Goal: Information Seeking & Learning: Understand process/instructions

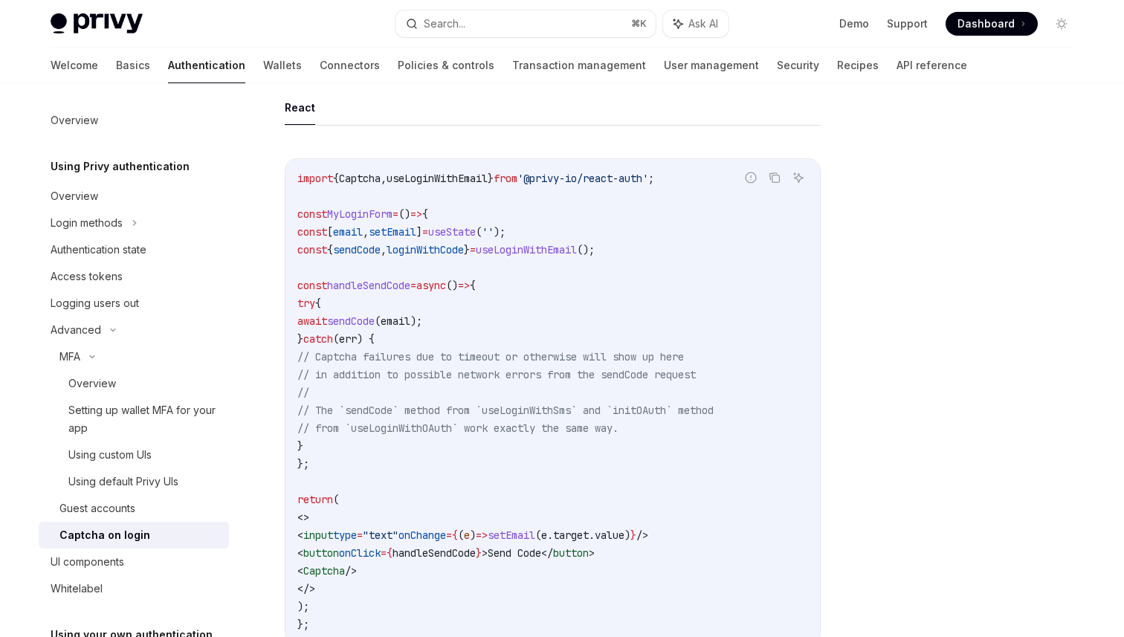
click at [522, 311] on code "import { Captcha , useLoginWithEmail } from '@privy-io/react-auth' ; const MyLo…" at bounding box center [552, 401] width 511 height 464
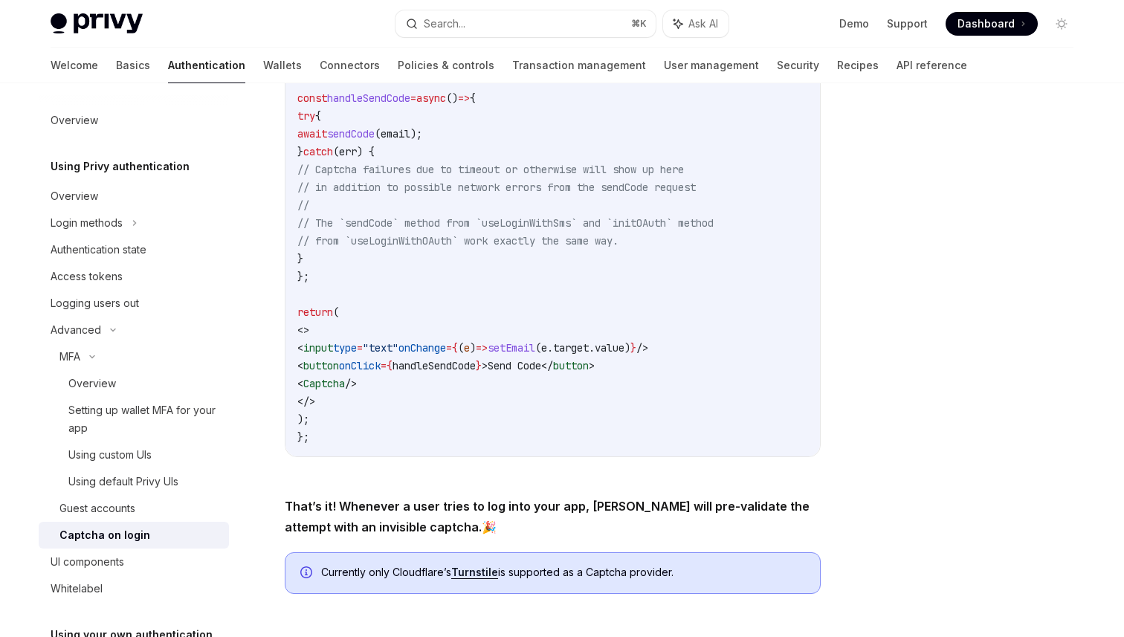
scroll to position [447, 0]
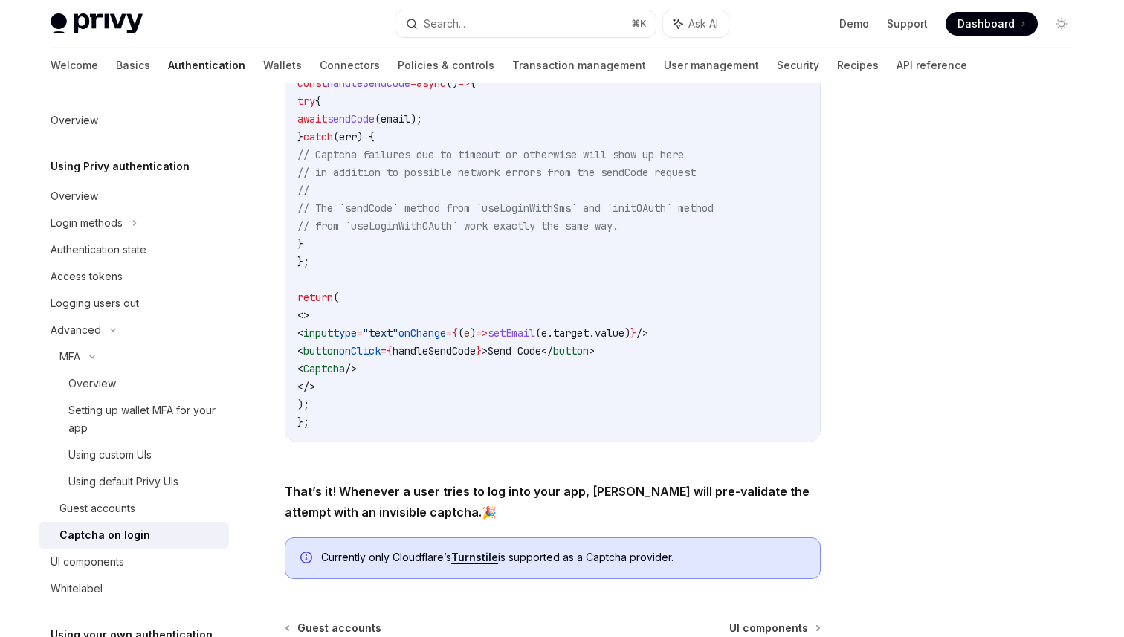
click at [596, 154] on span "// Captcha failures due to timeout or otherwise will show up here" at bounding box center [490, 154] width 386 height 13
click at [429, 309] on code "import { Captcha , useLoginWithEmail } from '@privy-io/react-auth' ; const MyLo…" at bounding box center [552, 199] width 511 height 464
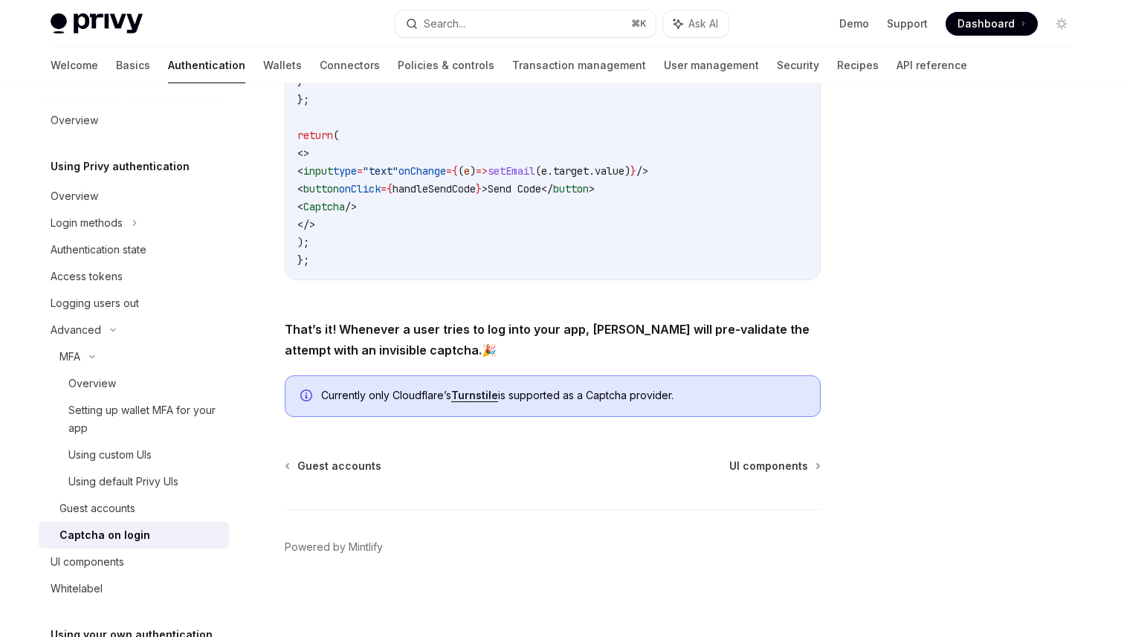
scroll to position [609, 0]
click at [497, 397] on link "Turnstile" at bounding box center [474, 394] width 47 height 13
click at [742, 326] on strong "That’s it! Whenever a user tries to log into your app, Privy will pre-validate …" at bounding box center [547, 339] width 525 height 36
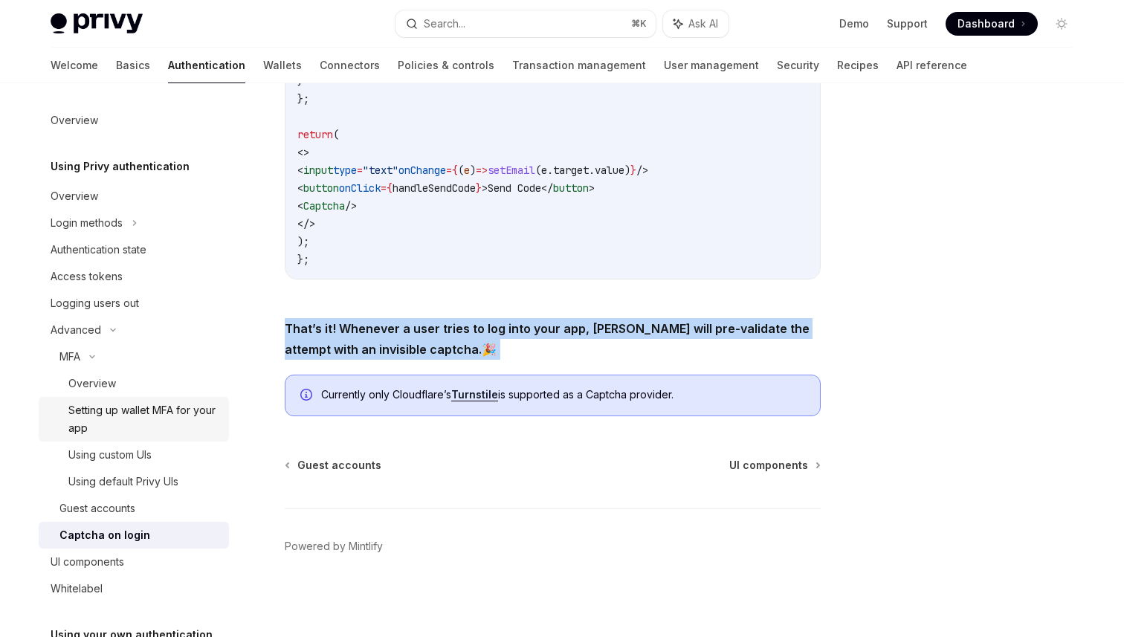
click at [183, 427] on div "Setting up wallet MFA for your app" at bounding box center [144, 419] width 152 height 36
type textarea "*"
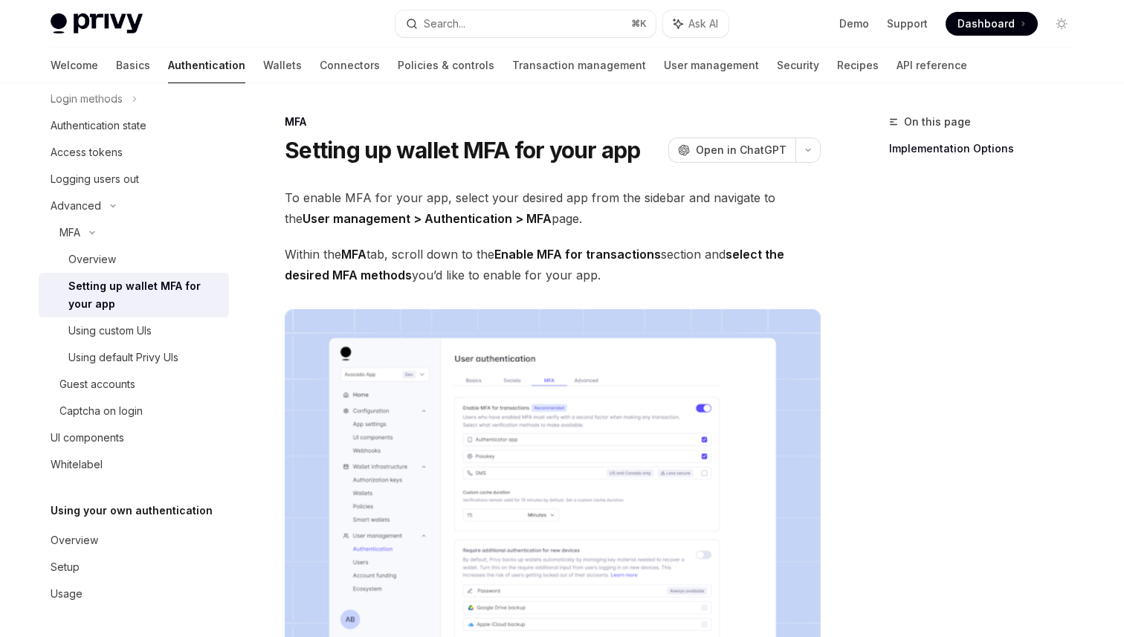
scroll to position [677, 0]
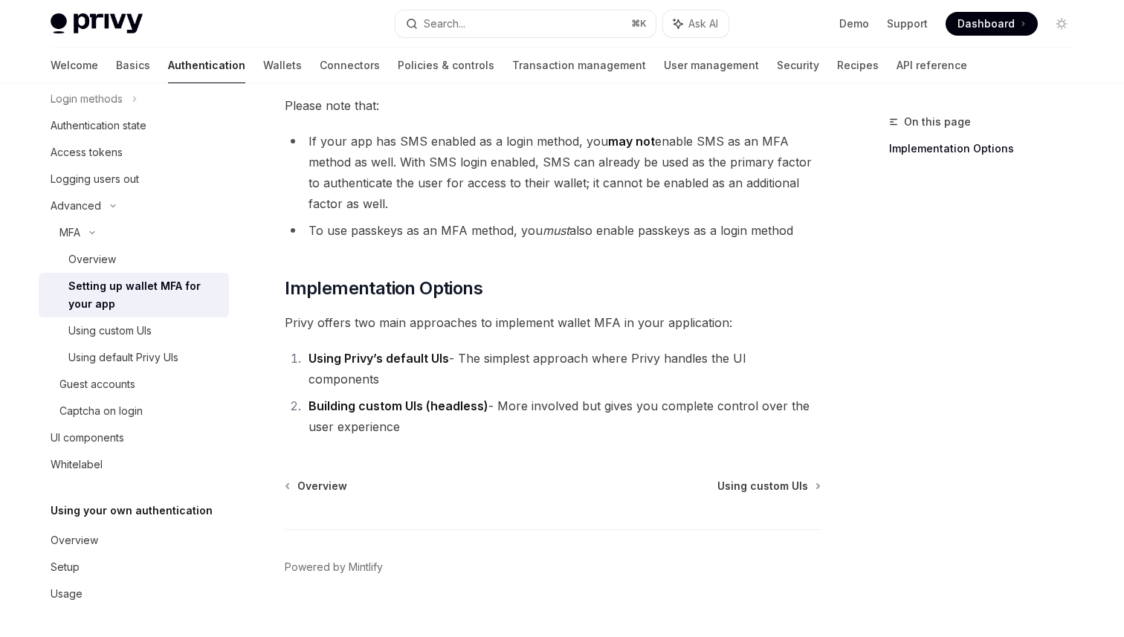
click at [440, 364] on strong "Using Privy’s default UIs" at bounding box center [378, 358] width 140 height 15
click at [320, 398] on strong "Building custom UIs (headless)" at bounding box center [398, 405] width 180 height 15
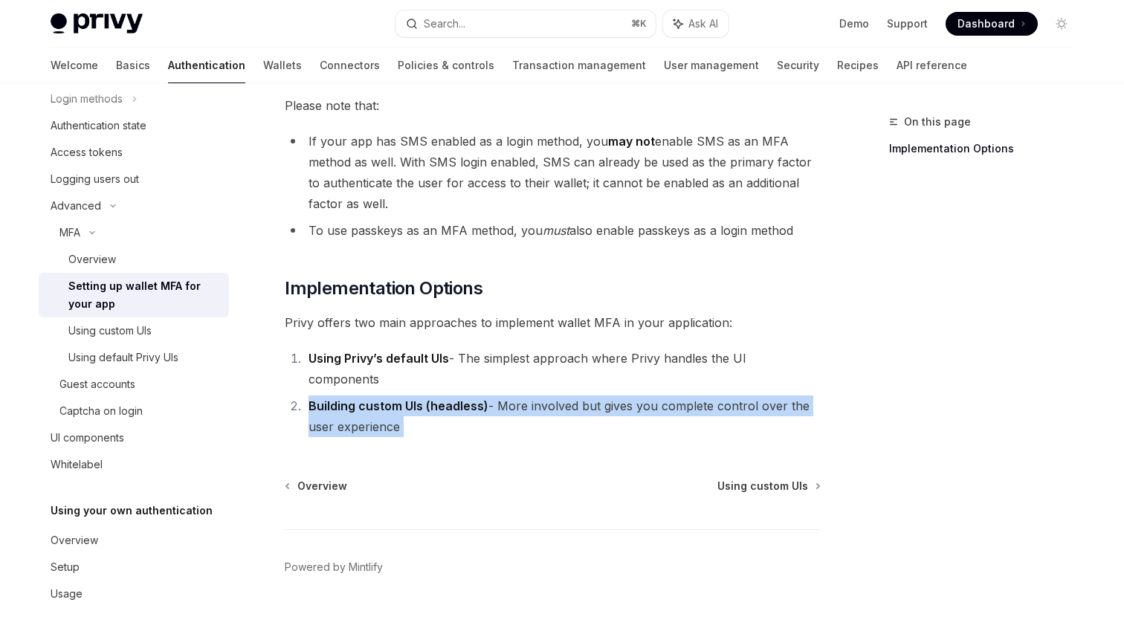
click at [320, 398] on strong "Building custom UIs (headless)" at bounding box center [398, 405] width 180 height 15
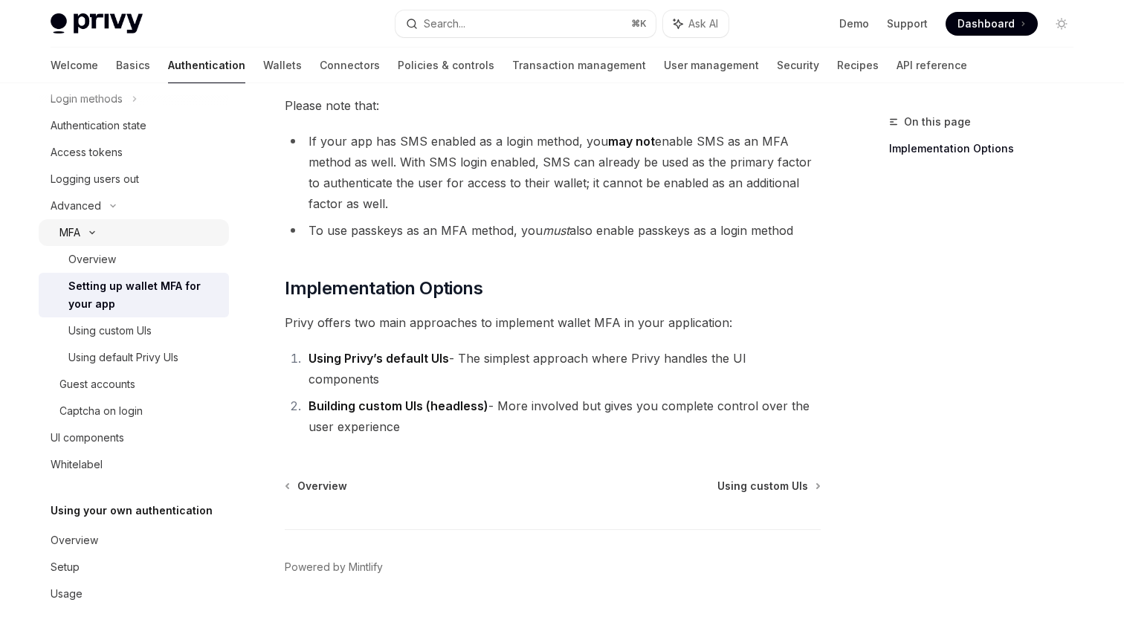
click at [111, 220] on div "MFA" at bounding box center [134, 232] width 190 height 27
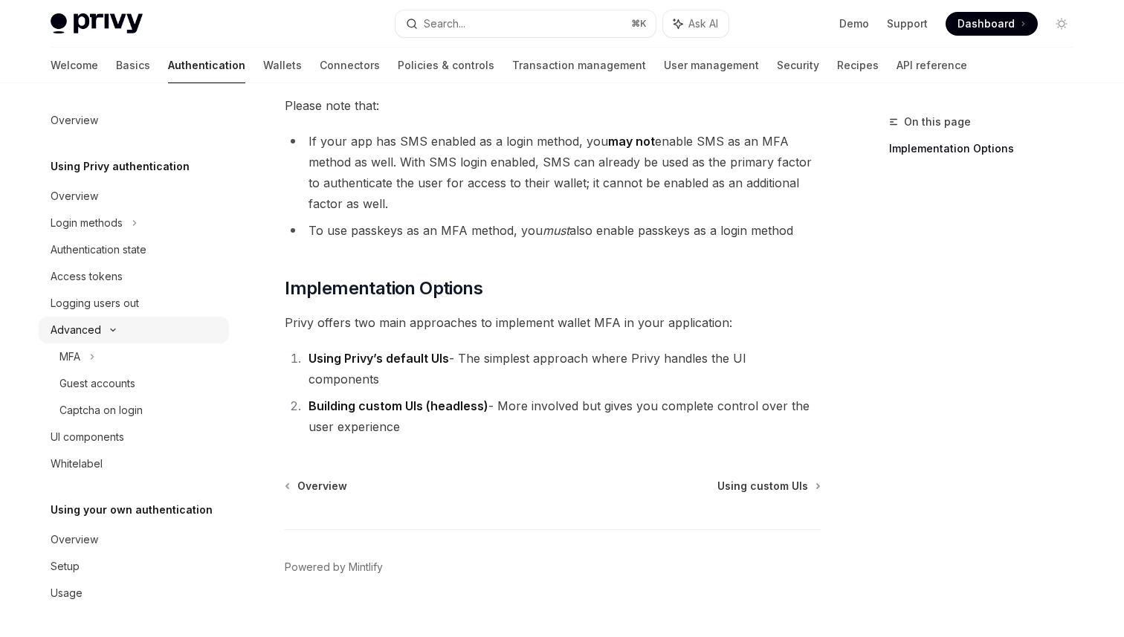
click at [149, 330] on div "Advanced" at bounding box center [134, 330] width 190 height 27
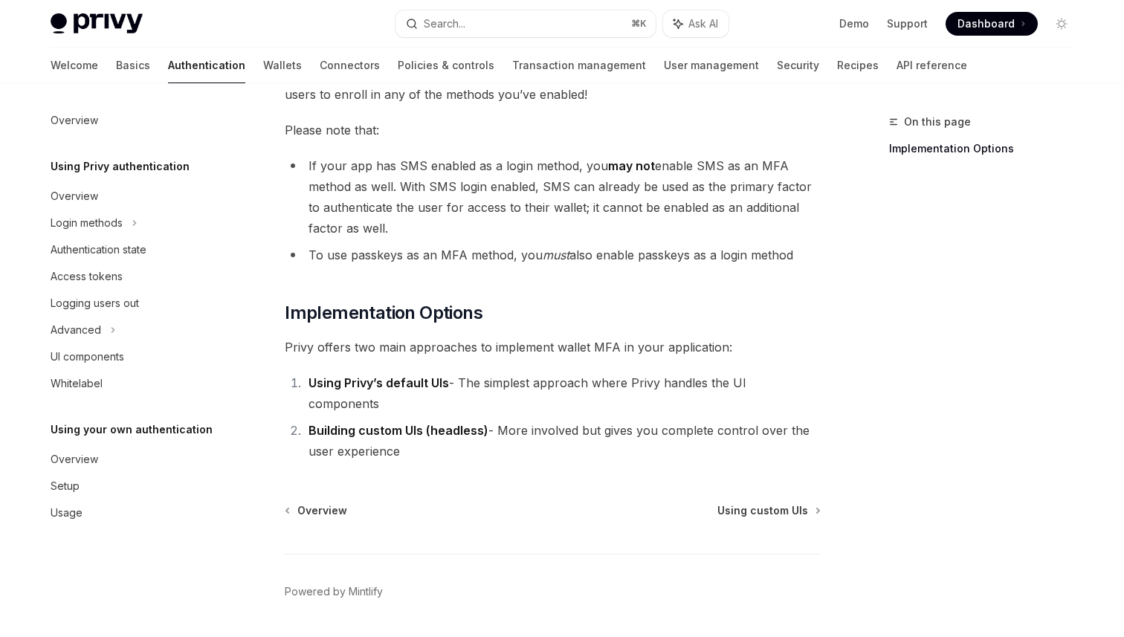
scroll to position [677, 0]
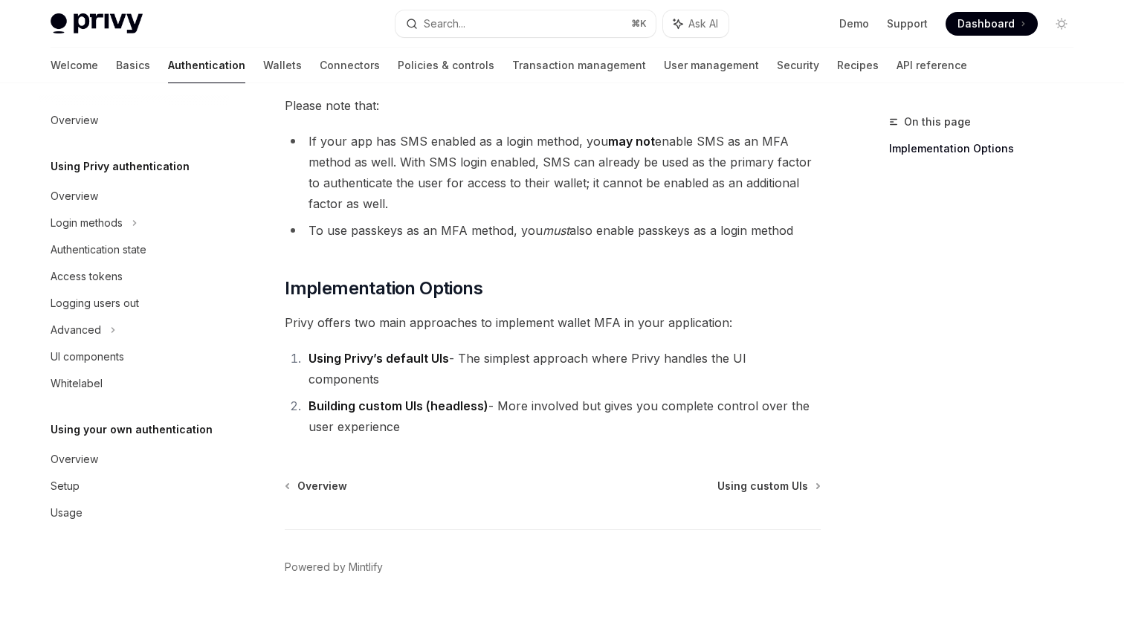
click at [651, 395] on li "Building custom UIs (headless) - More involved but gives you complete control o…" at bounding box center [562, 416] width 516 height 42
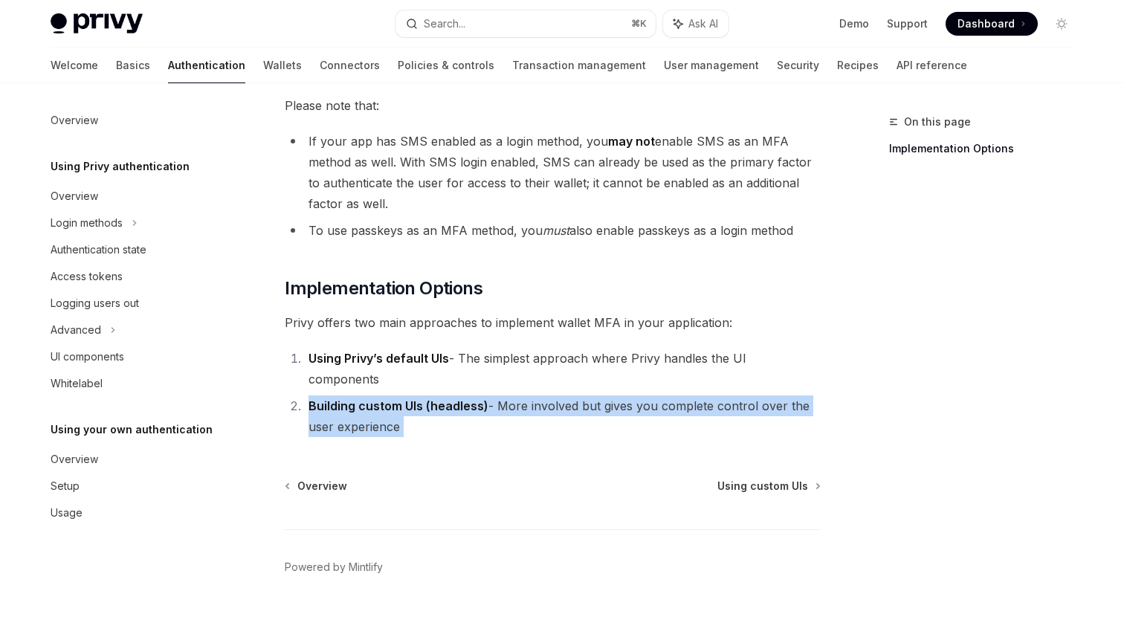
click at [651, 395] on li "Building custom UIs (headless) - More involved but gives you complete control o…" at bounding box center [562, 416] width 516 height 42
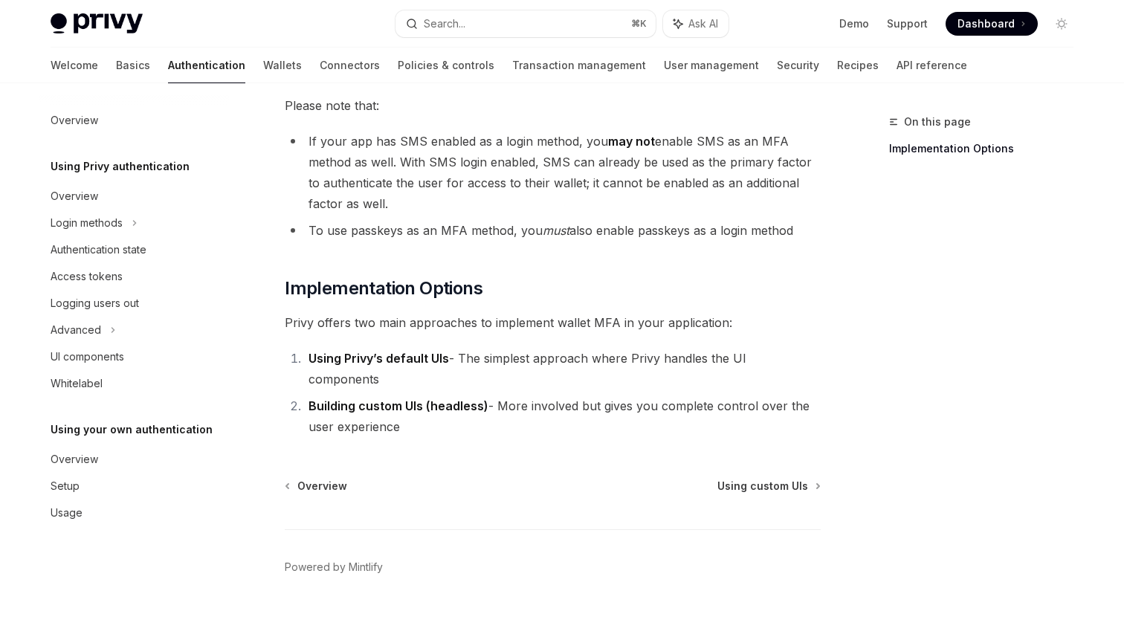
click at [651, 395] on li "Building custom UIs (headless) - More involved but gives you complete control o…" at bounding box center [562, 416] width 516 height 42
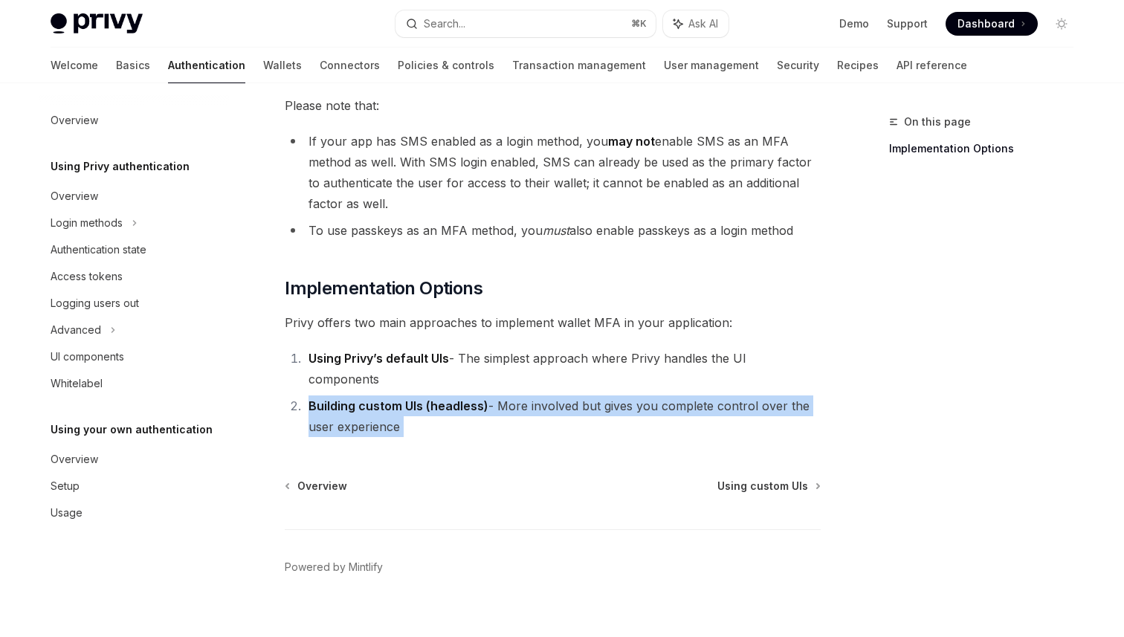
click at [651, 395] on li "Building custom UIs (headless) - More involved but gives you complete control o…" at bounding box center [562, 416] width 516 height 42
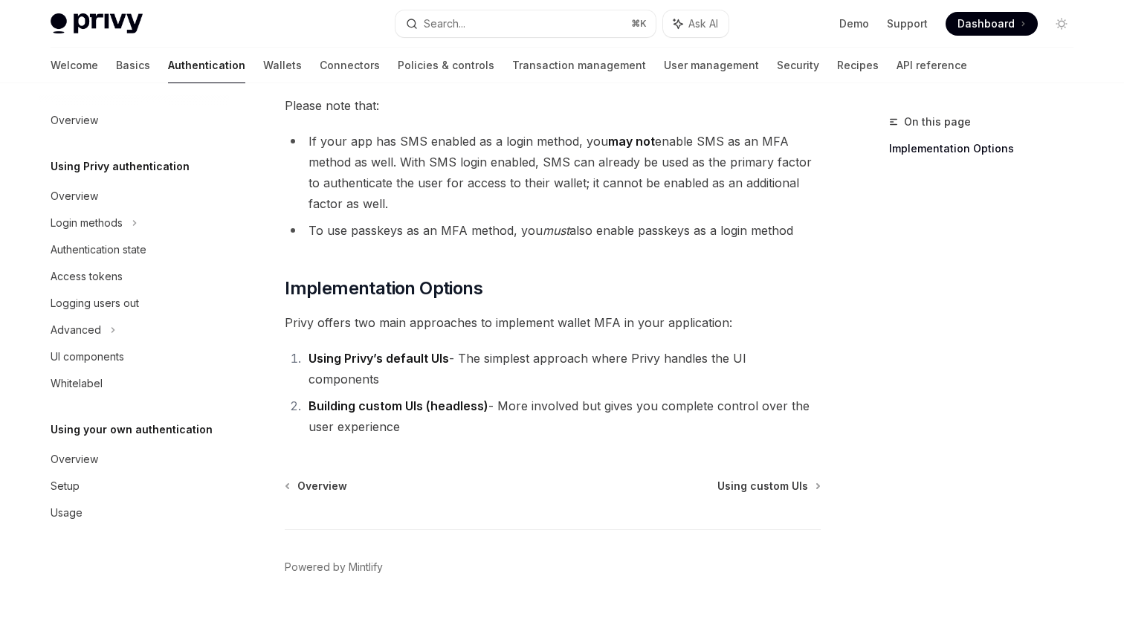
scroll to position [0, 0]
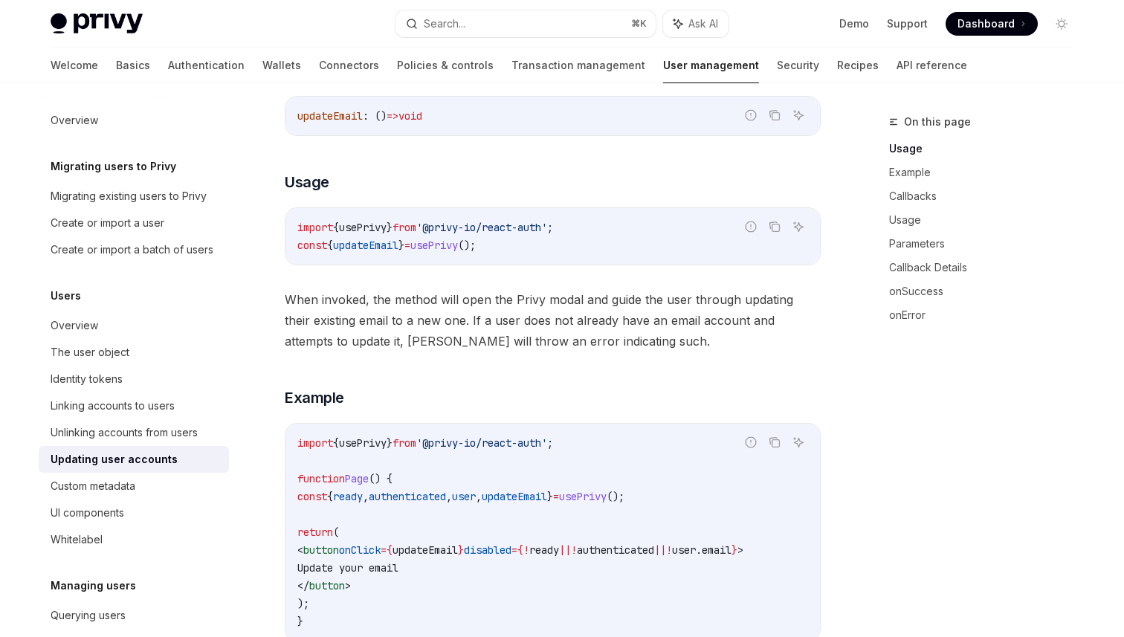
scroll to position [271, 0]
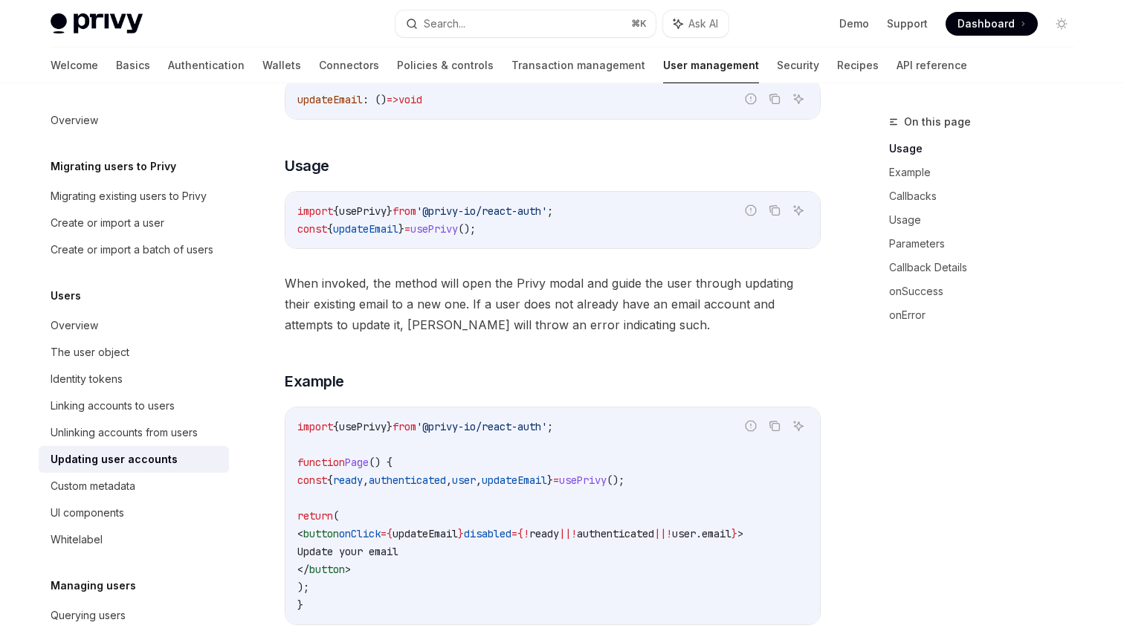
click at [461, 219] on code "import { usePrivy } from '@privy-io/react-auth' ; const { updateEmail } = usePr…" at bounding box center [552, 220] width 511 height 36
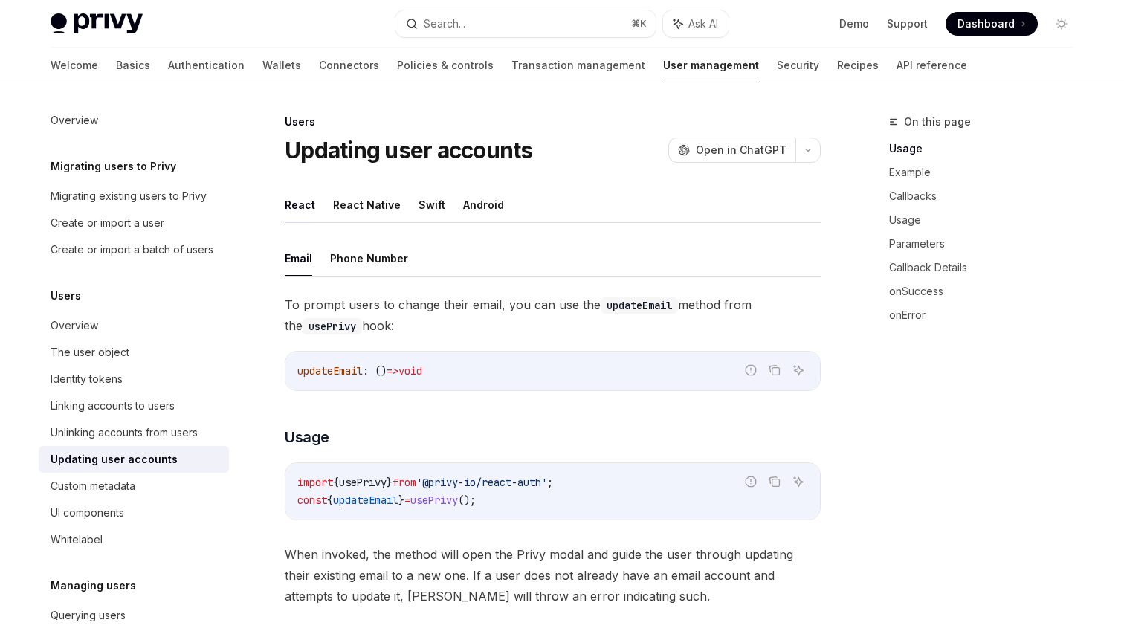
scroll to position [271, 0]
